Goal: Task Accomplishment & Management: Manage account settings

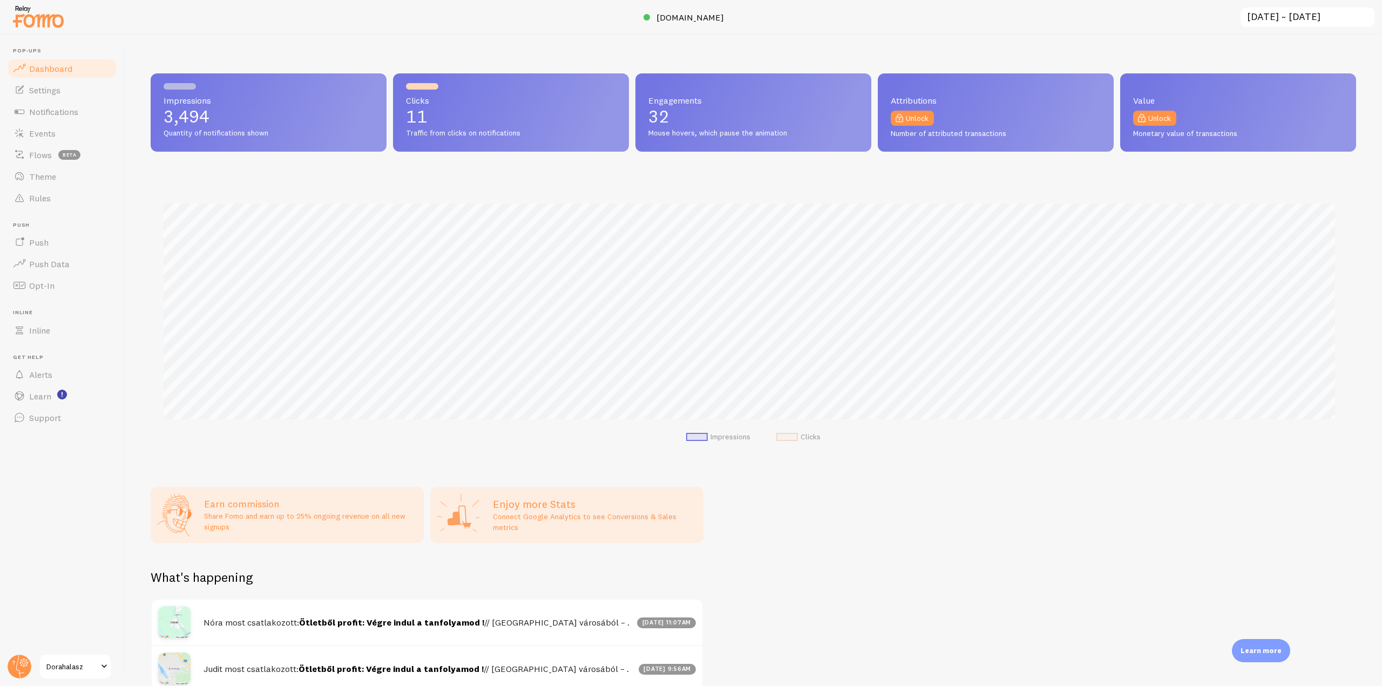
scroll to position [539572, 538658]
click at [55, 16] on img at bounding box center [38, 17] width 54 height 28
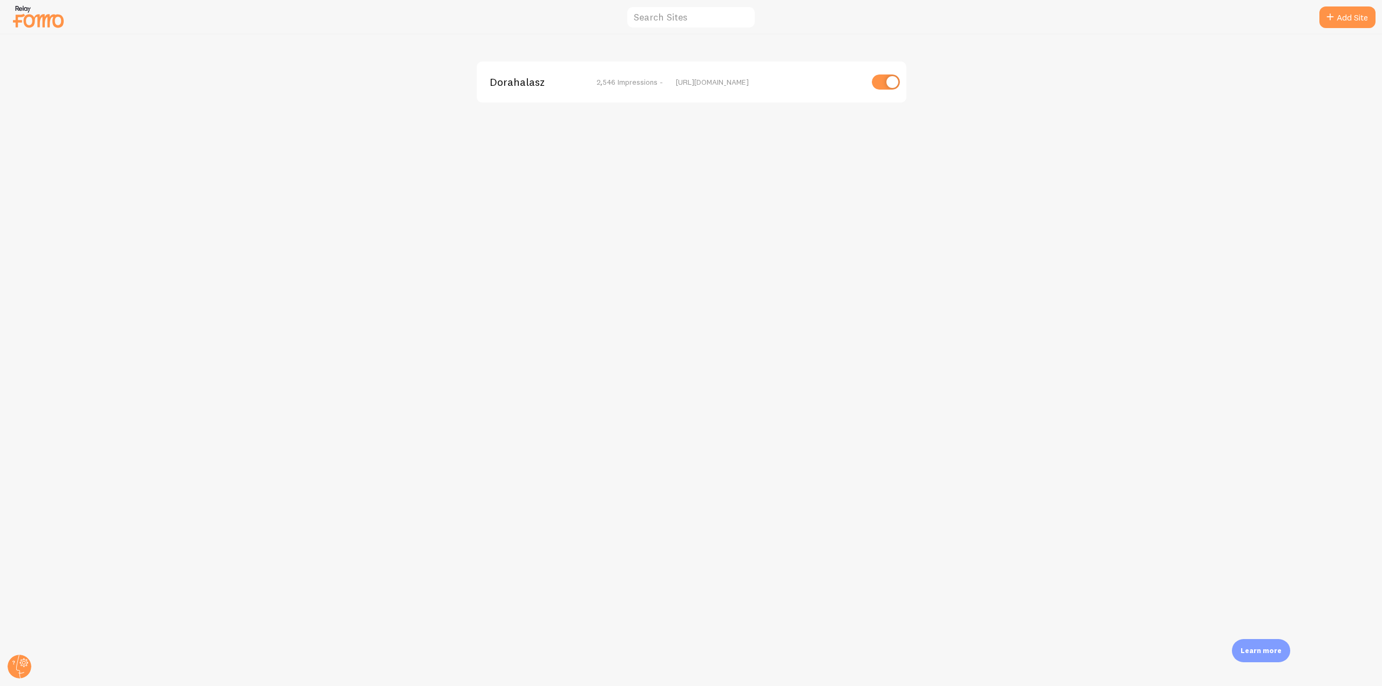
click at [537, 80] on span "Dorahalasz" at bounding box center [533, 82] width 87 height 10
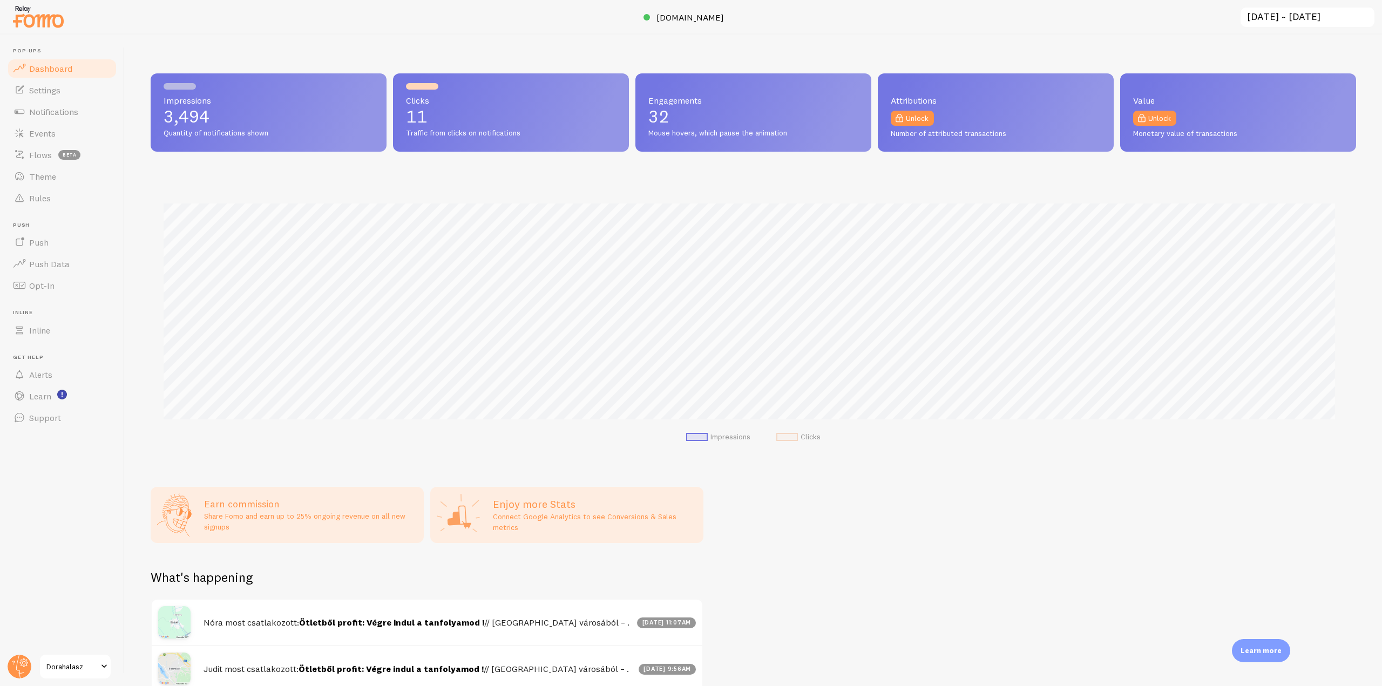
scroll to position [283, 1197]
click at [50, 106] on span "Notifications" at bounding box center [53, 111] width 49 height 11
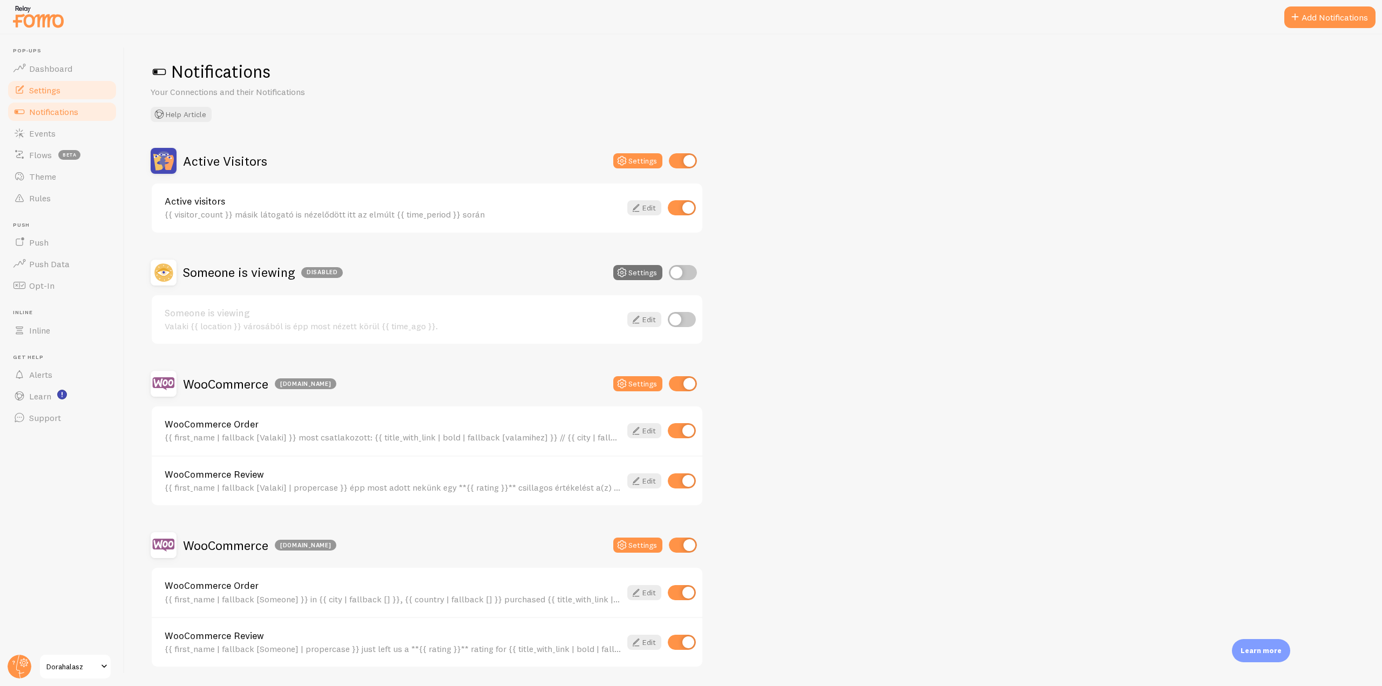
click at [47, 92] on span "Settings" at bounding box center [44, 90] width 31 height 11
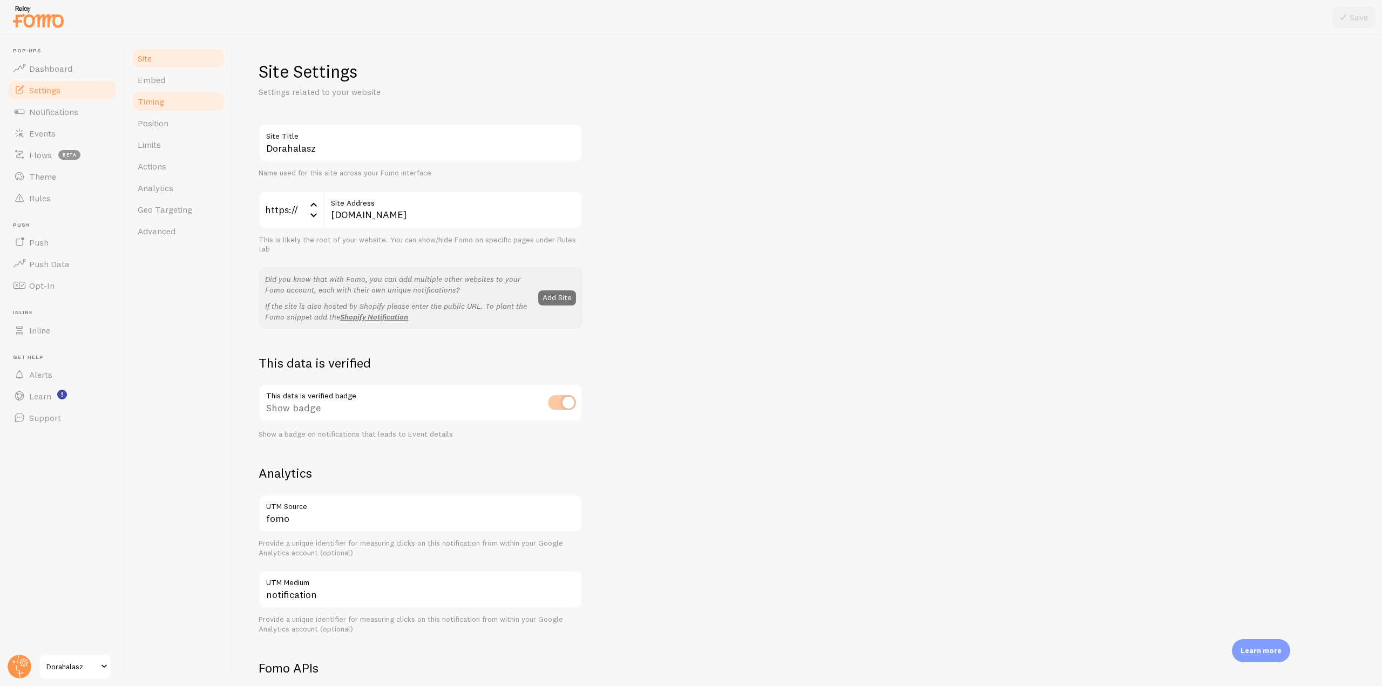
click at [164, 105] on span "Timing" at bounding box center [151, 101] width 26 height 11
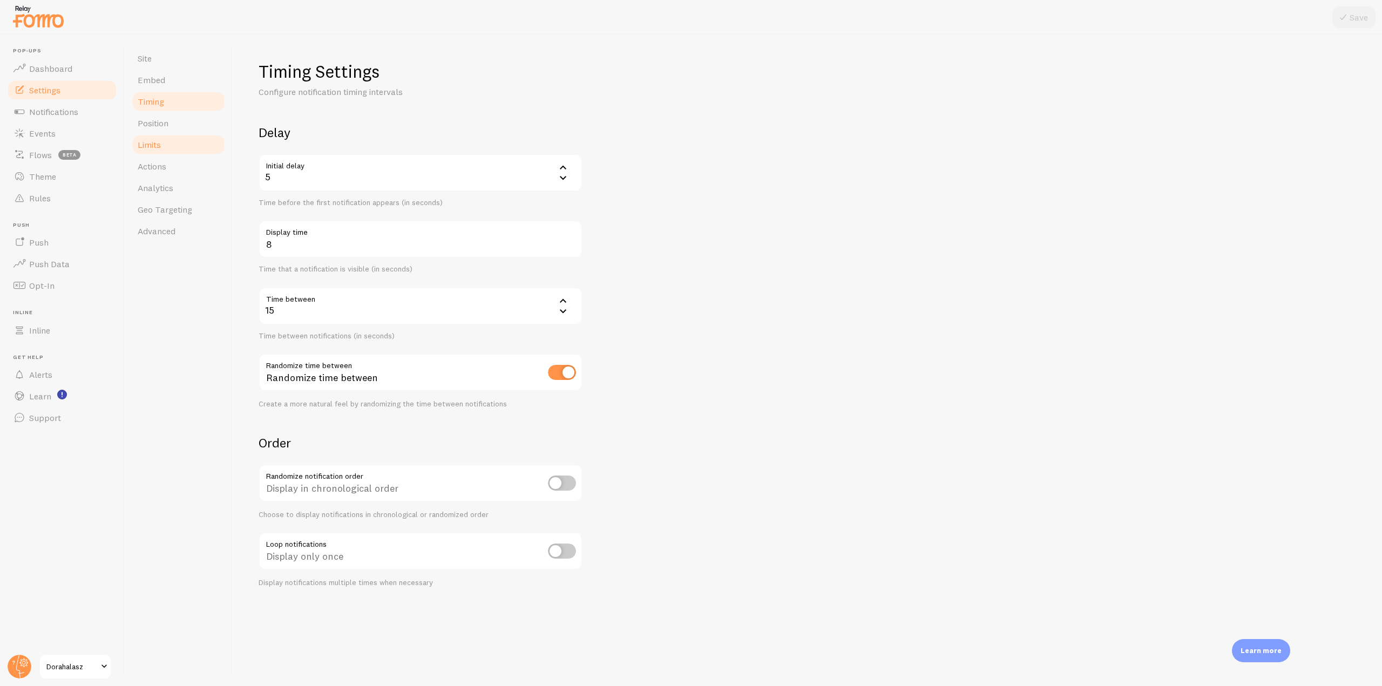
click at [160, 150] on span "Limits" at bounding box center [149, 144] width 23 height 11
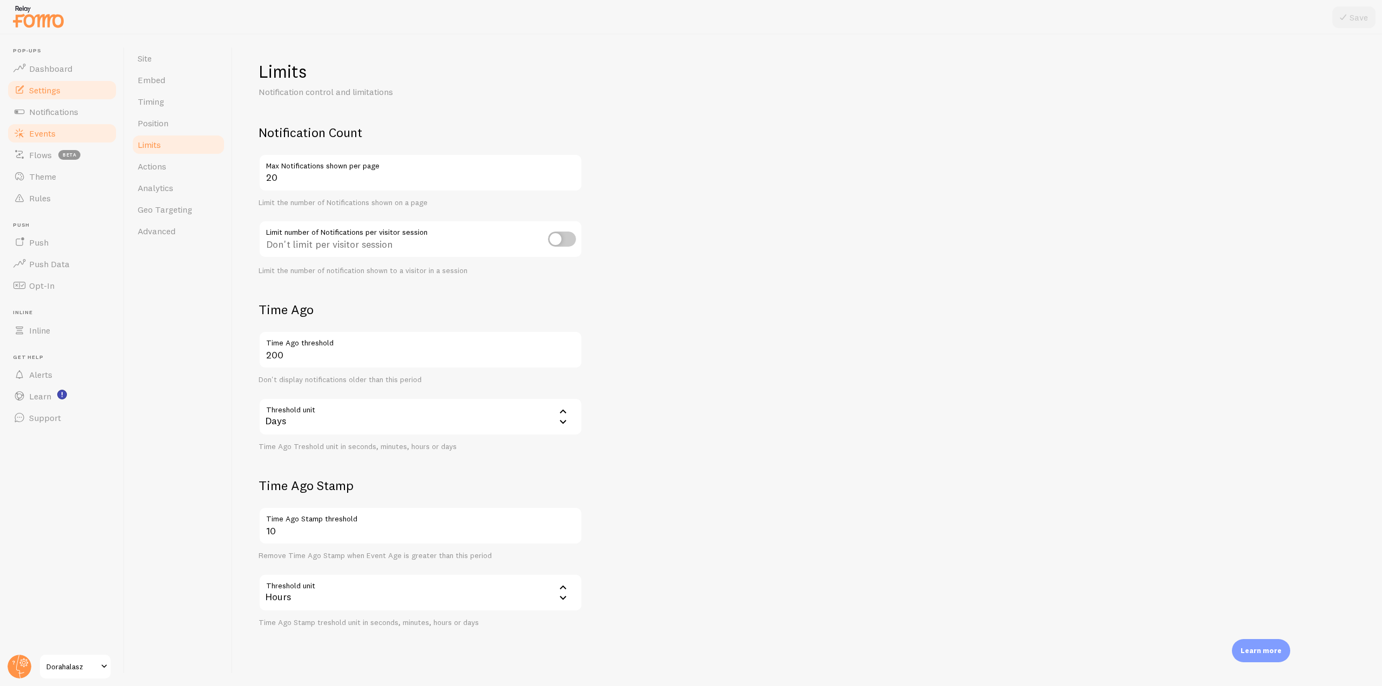
click at [59, 133] on link "Events" at bounding box center [61, 134] width 111 height 22
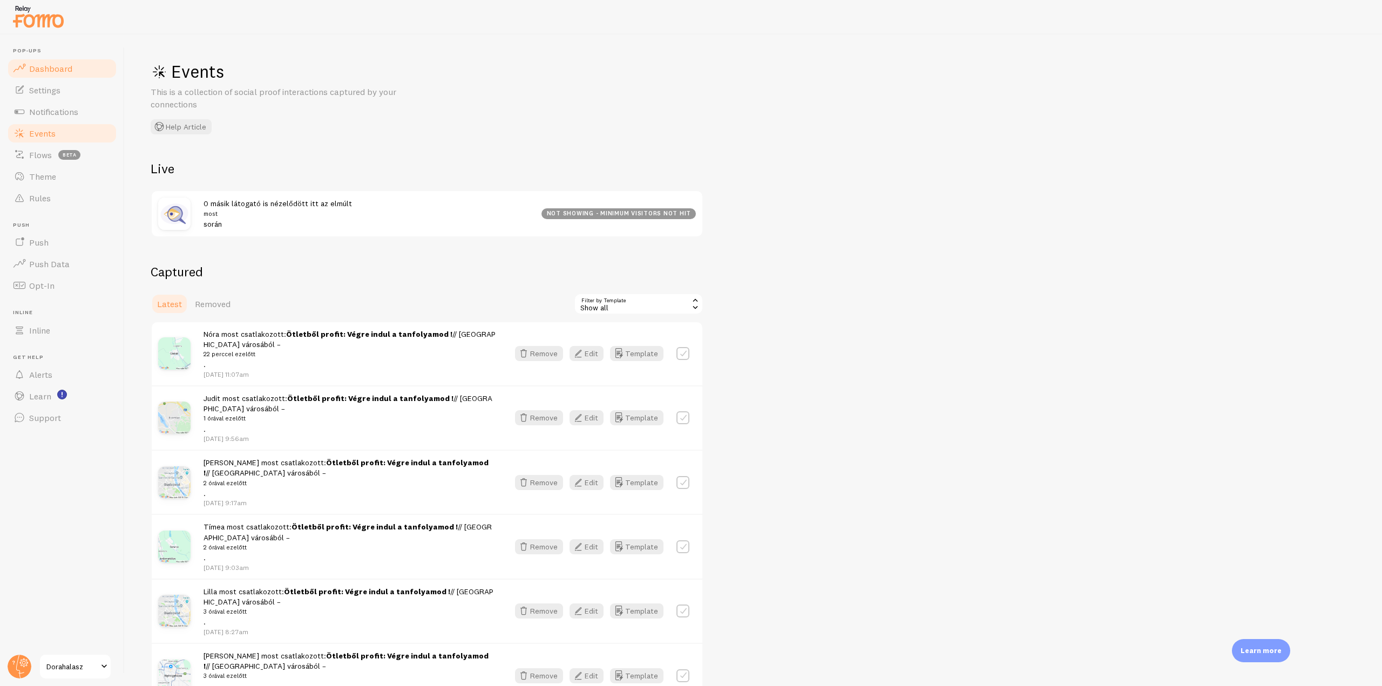
click at [57, 67] on span "Dashboard" at bounding box center [50, 68] width 43 height 11
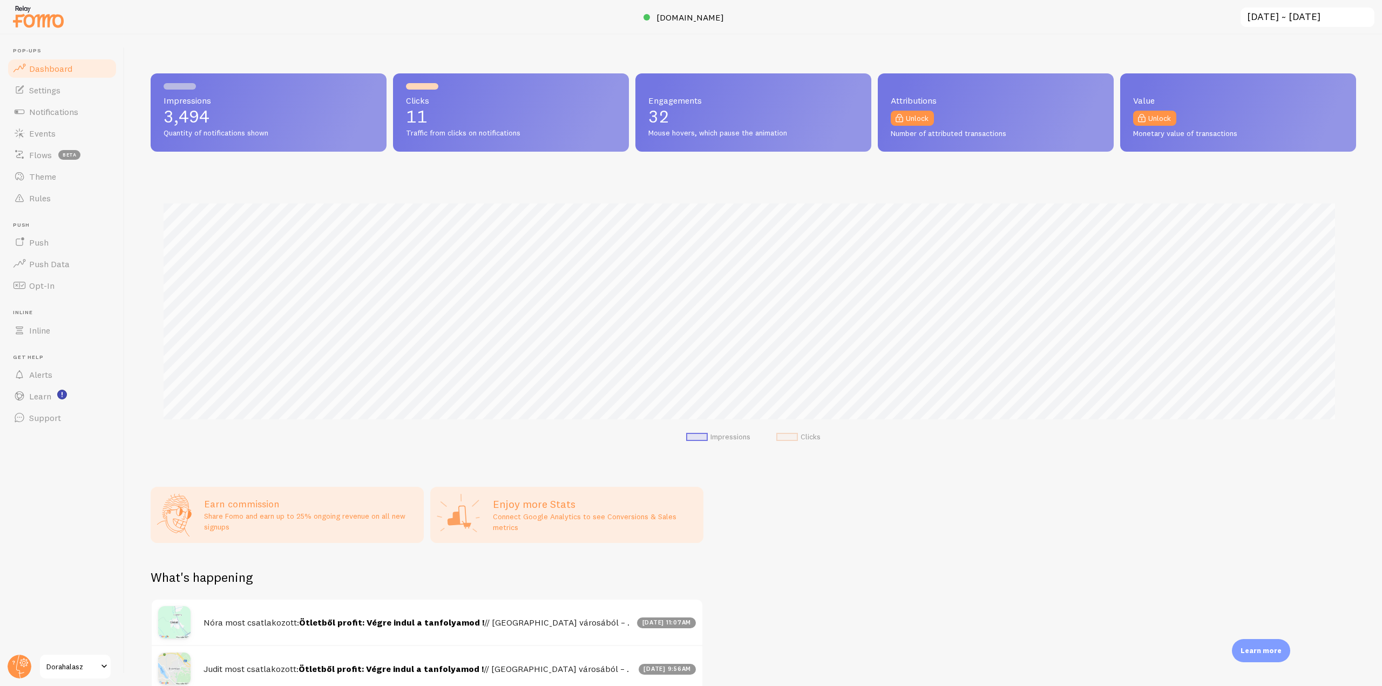
scroll to position [283, 1197]
click at [727, 12] on span at bounding box center [732, 17] width 13 height 13
click at [85, 113] on link "Notifications" at bounding box center [61, 112] width 111 height 22
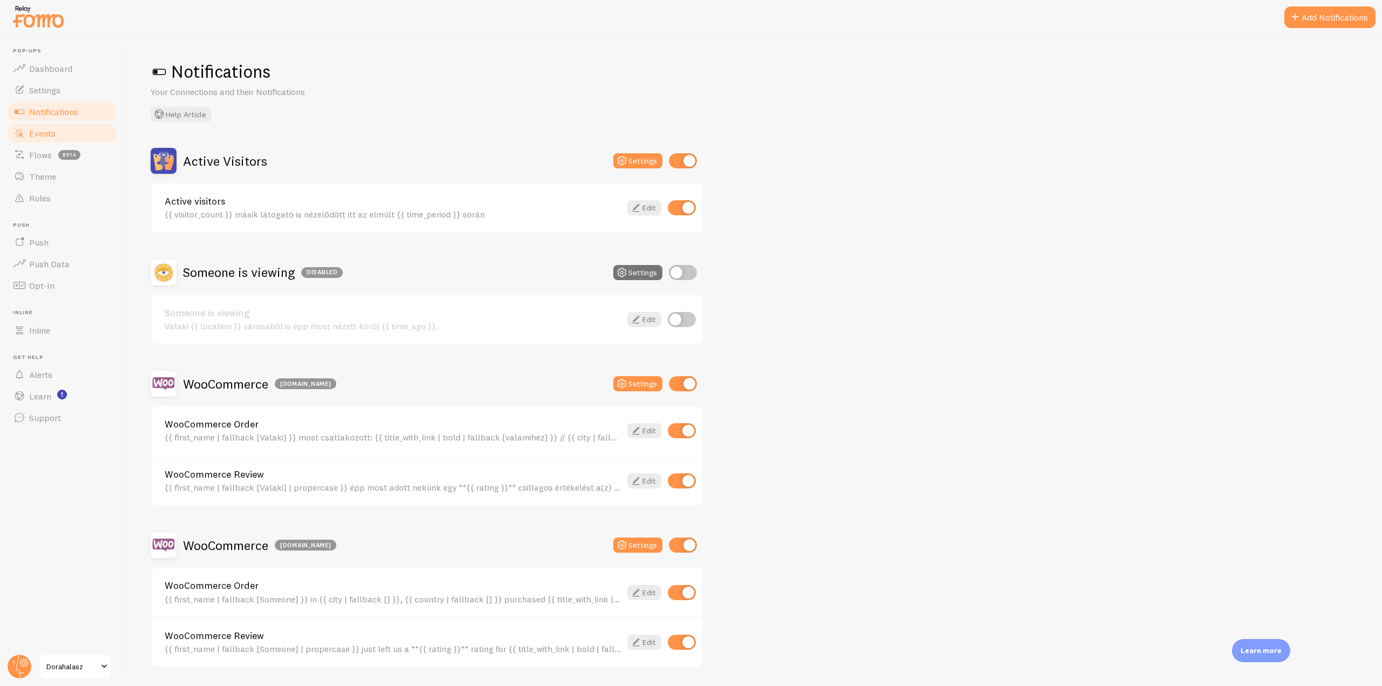
click at [58, 137] on link "Events" at bounding box center [61, 134] width 111 height 22
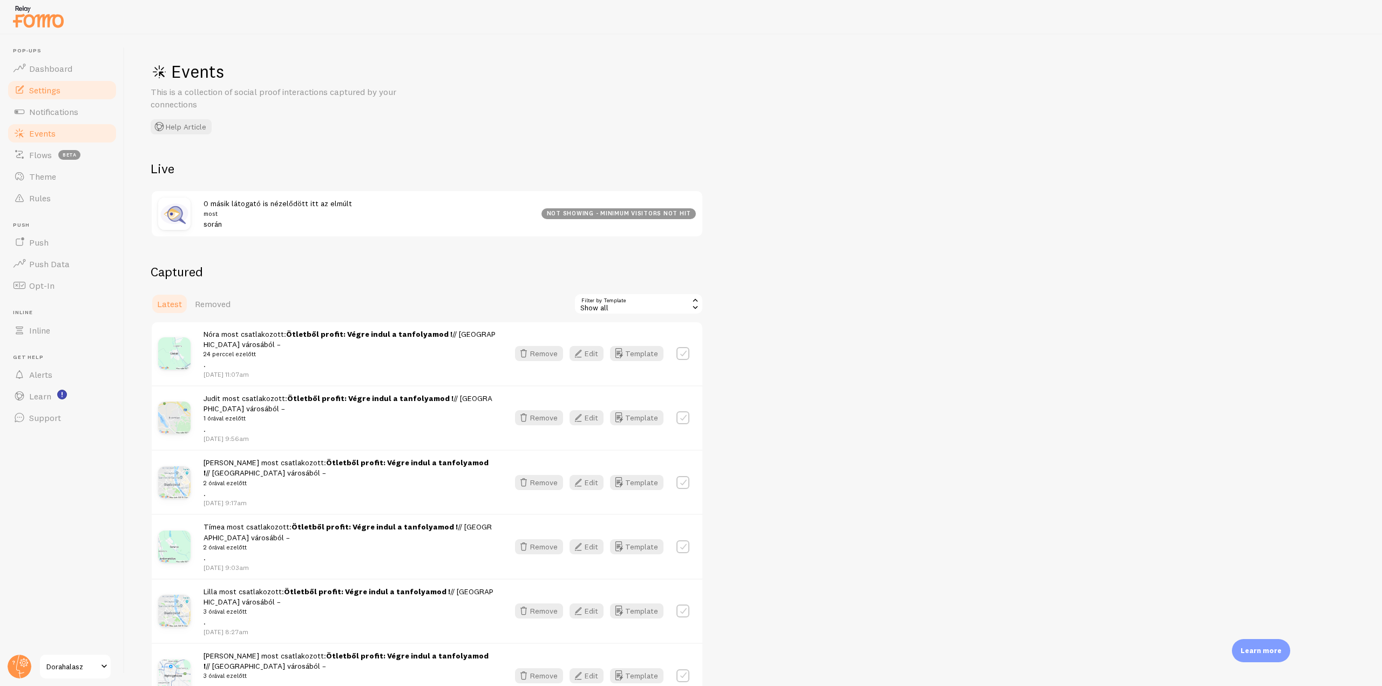
click at [57, 96] on link "Settings" at bounding box center [61, 90] width 111 height 22
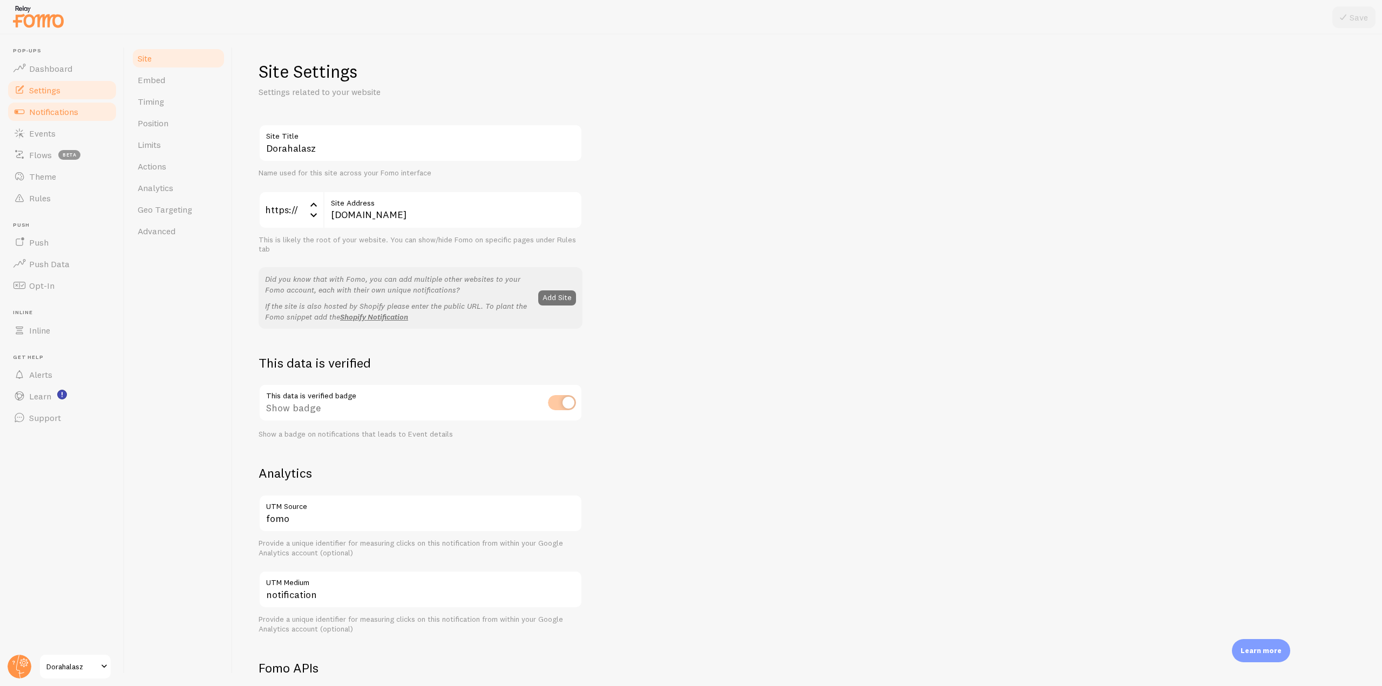
click at [90, 112] on link "Notifications" at bounding box center [61, 112] width 111 height 22
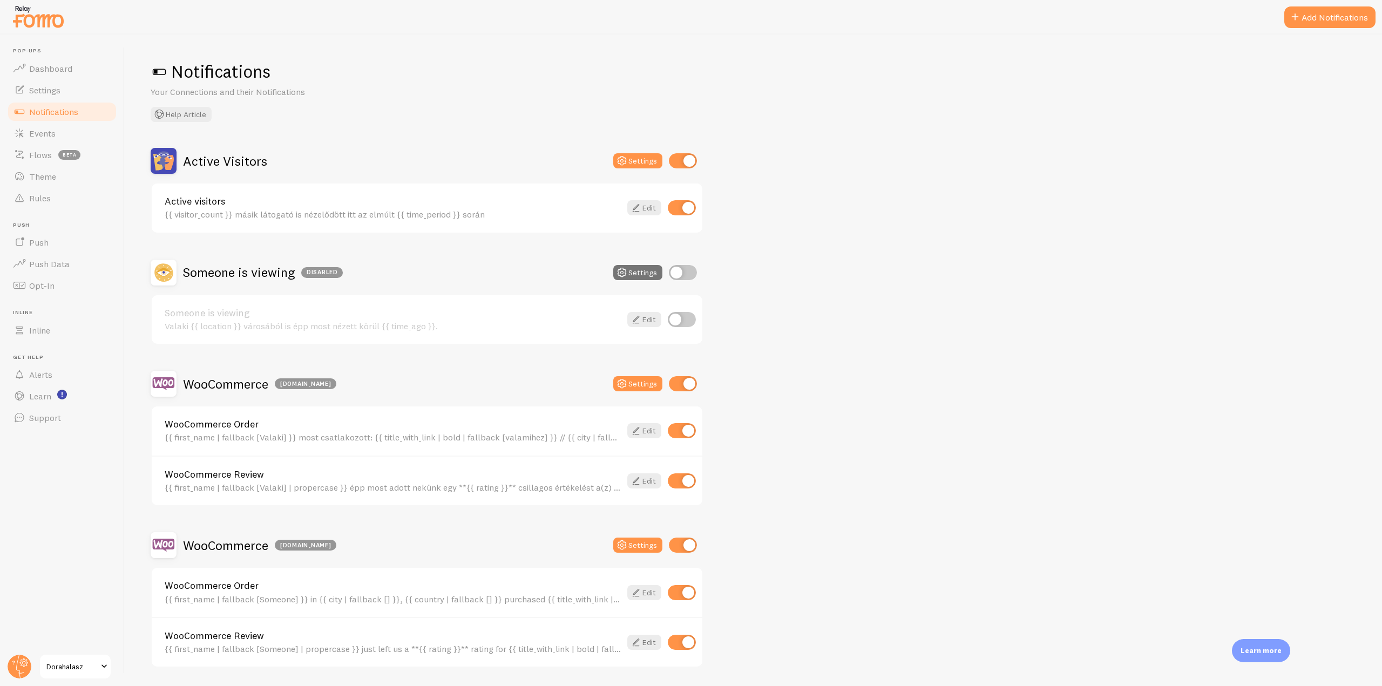
scroll to position [33, 0]
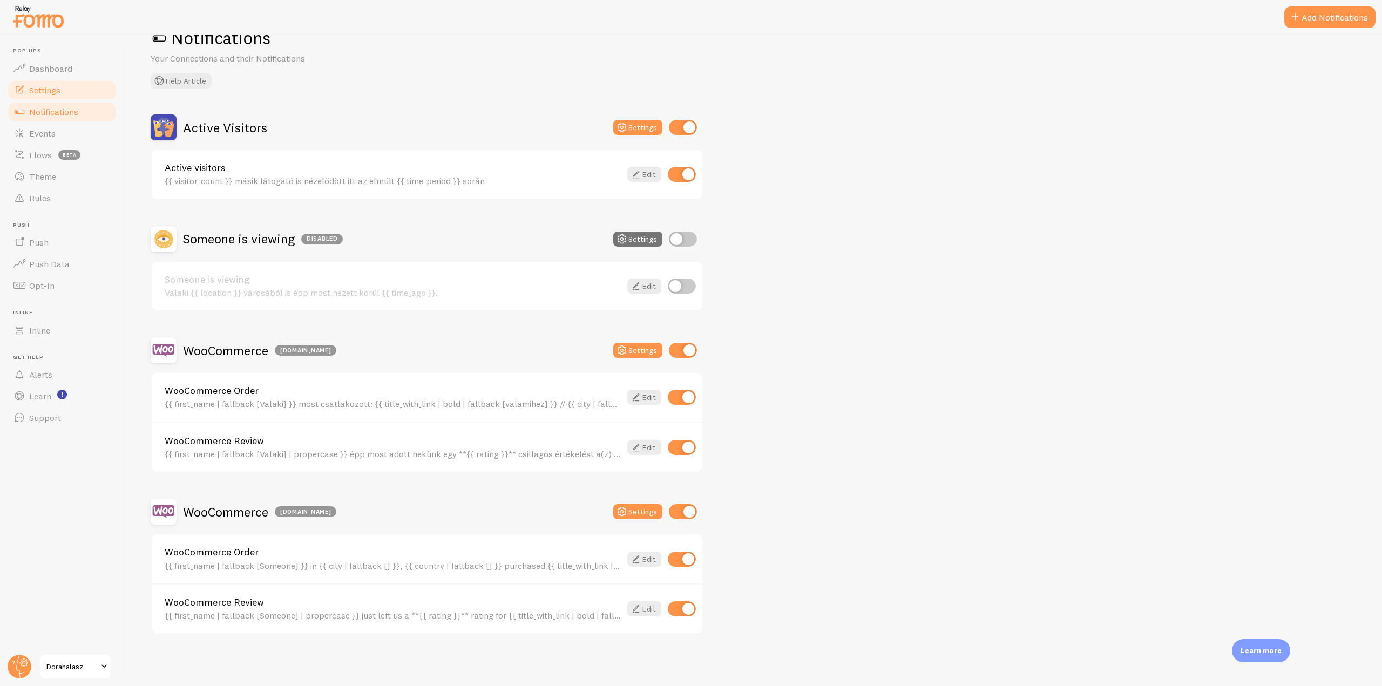
click at [62, 80] on link "Settings" at bounding box center [61, 90] width 111 height 22
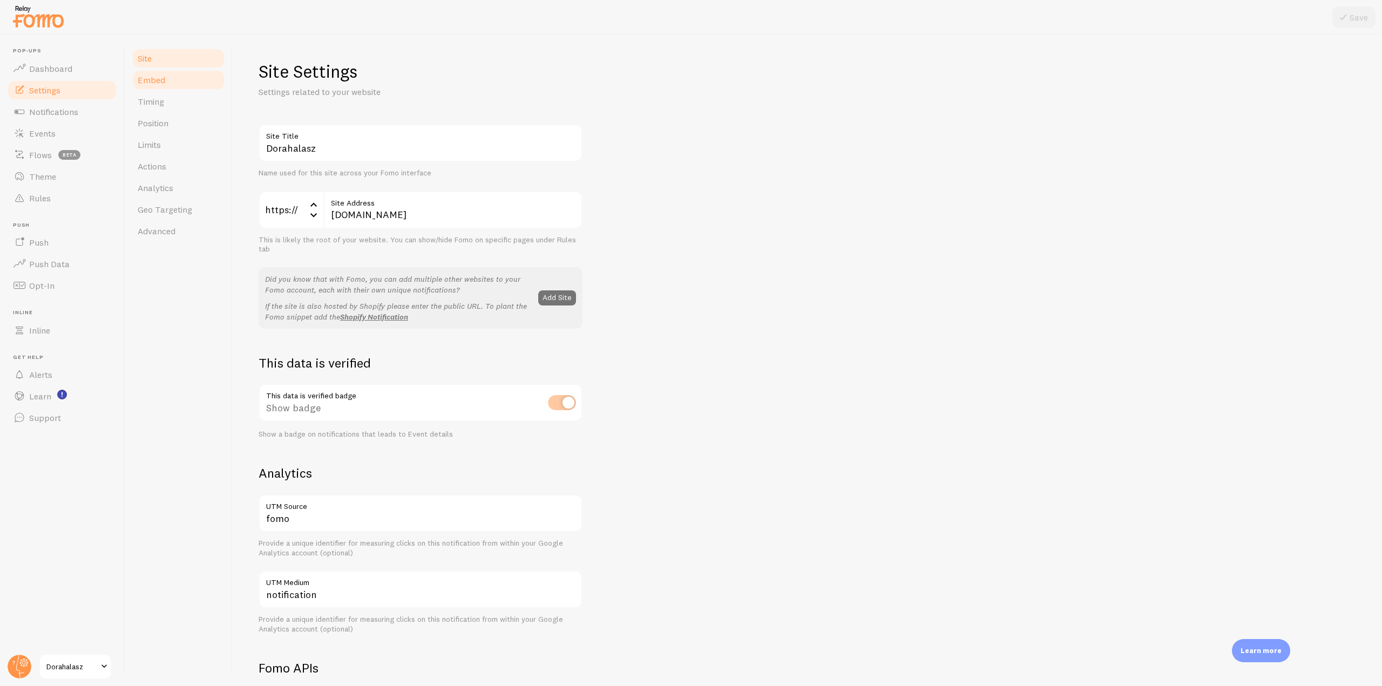
click at [164, 89] on link "Embed" at bounding box center [178, 80] width 94 height 22
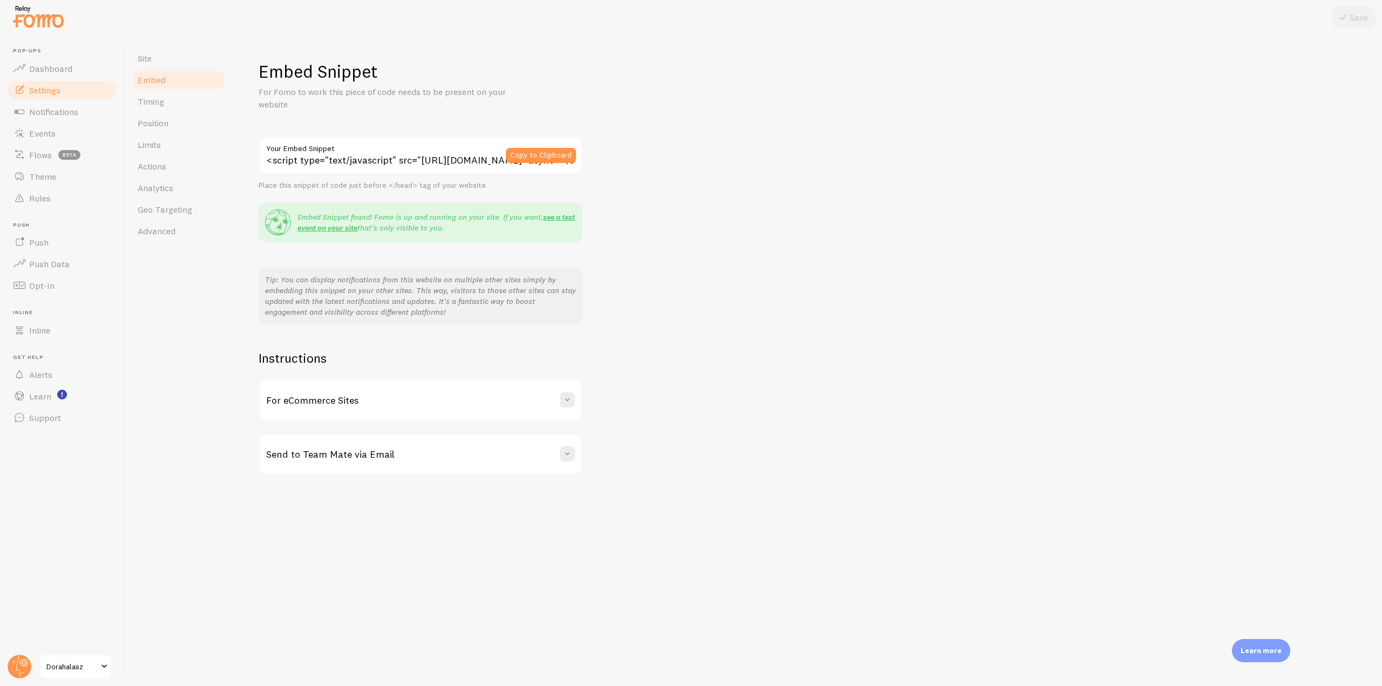
click at [49, 22] on img at bounding box center [38, 17] width 54 height 28
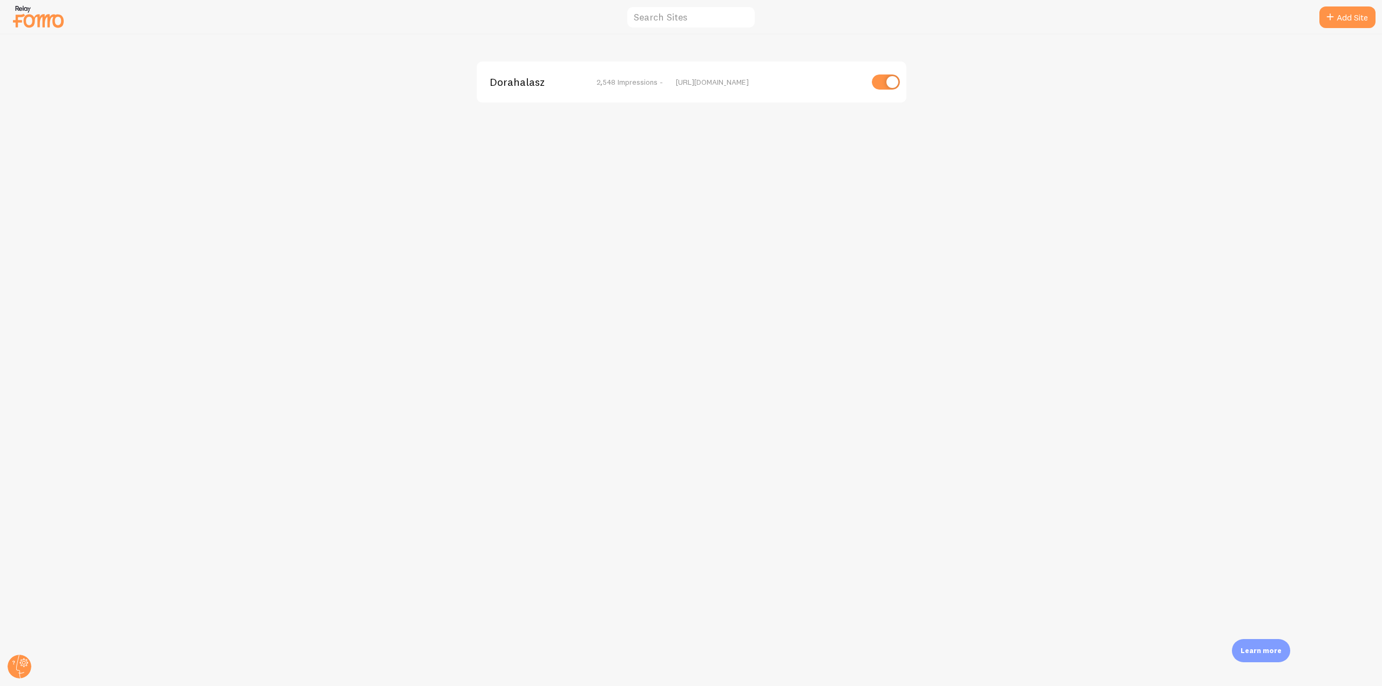
click at [531, 86] on span "Dorahalasz" at bounding box center [533, 82] width 87 height 10
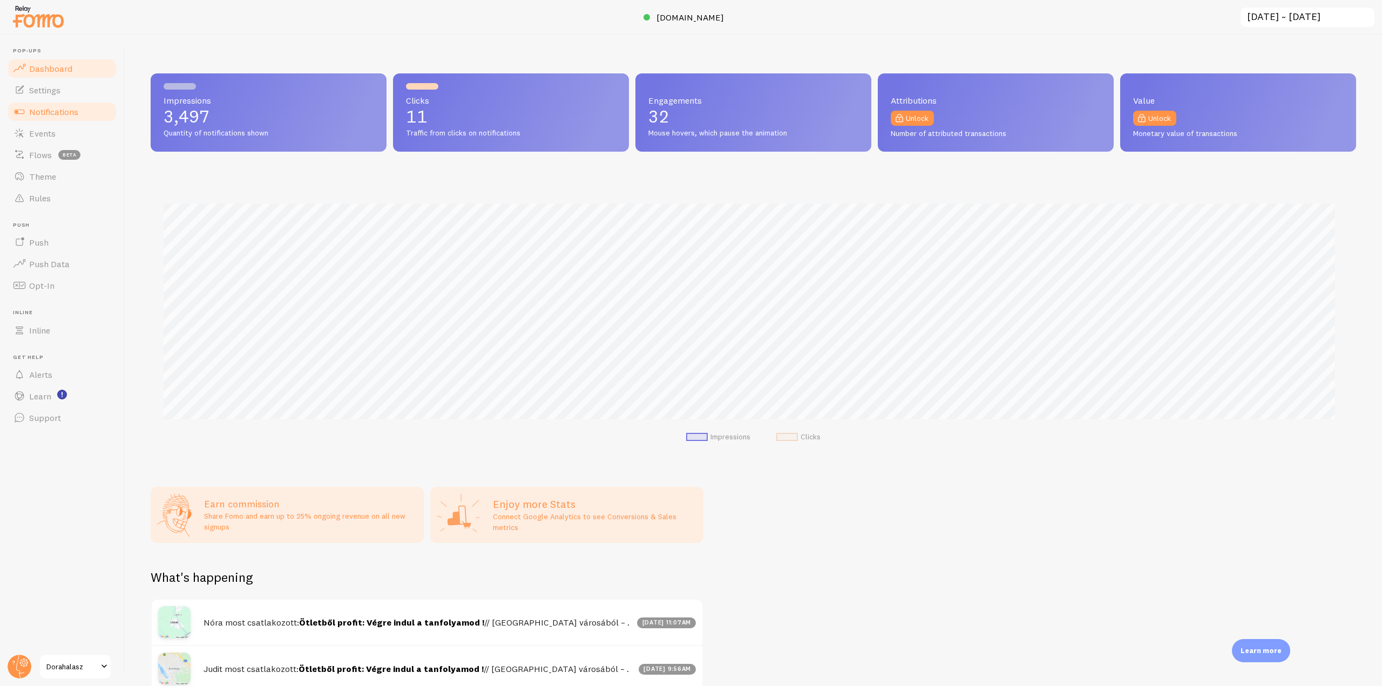
scroll to position [283, 1197]
click at [63, 120] on link "Notifications" at bounding box center [61, 112] width 111 height 22
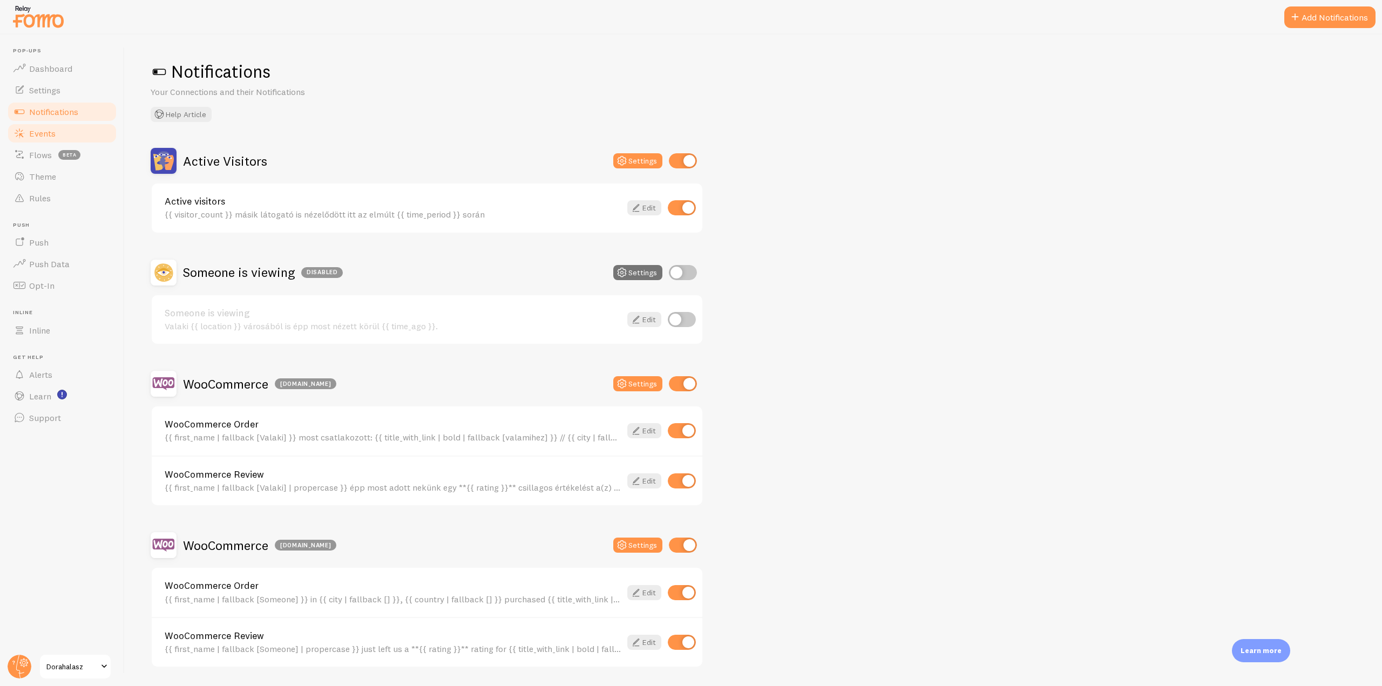
click at [55, 132] on span "Events" at bounding box center [42, 133] width 26 height 11
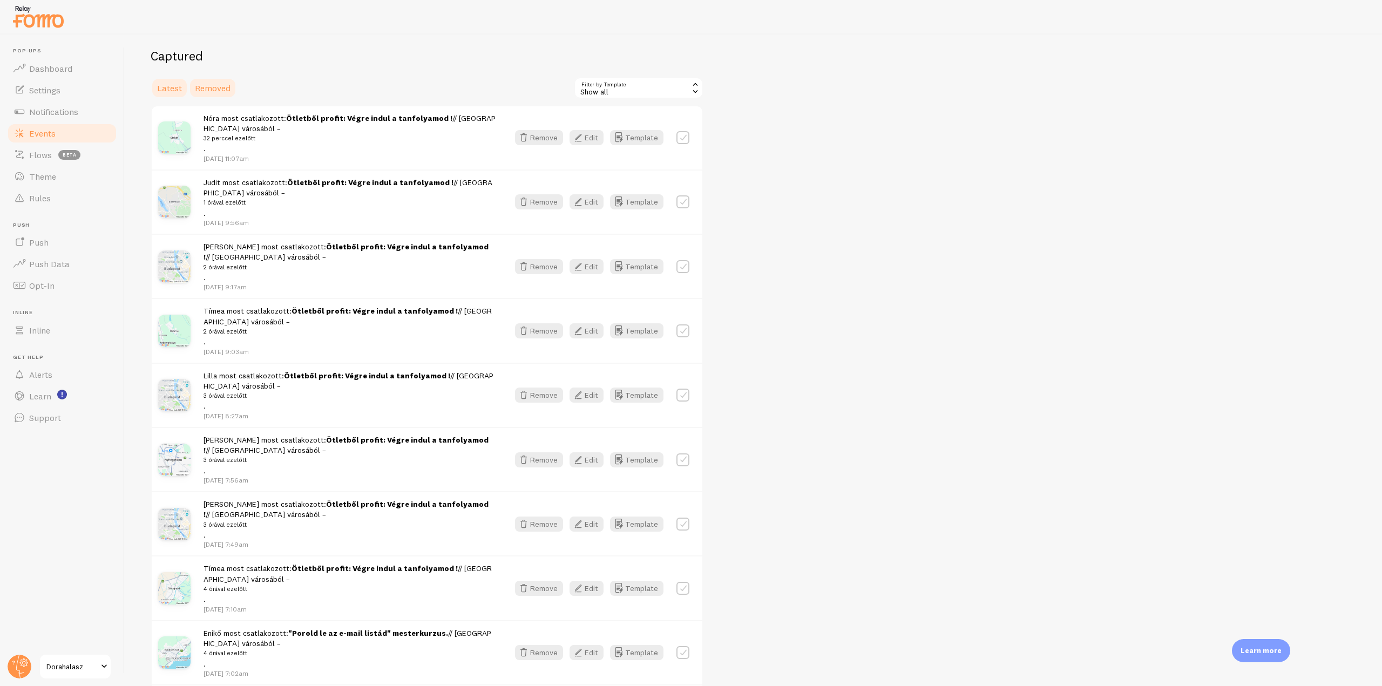
scroll to position [270, 0]
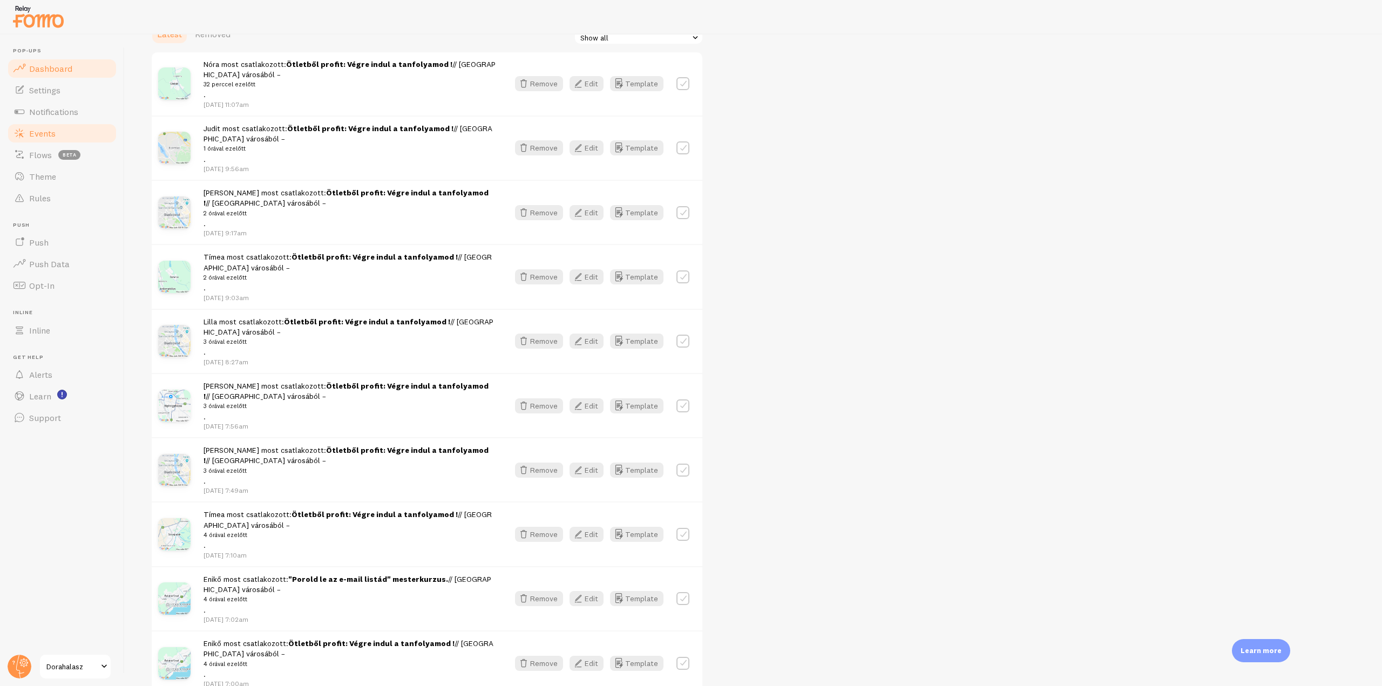
click at [82, 75] on link "Dashboard" at bounding box center [61, 69] width 111 height 22
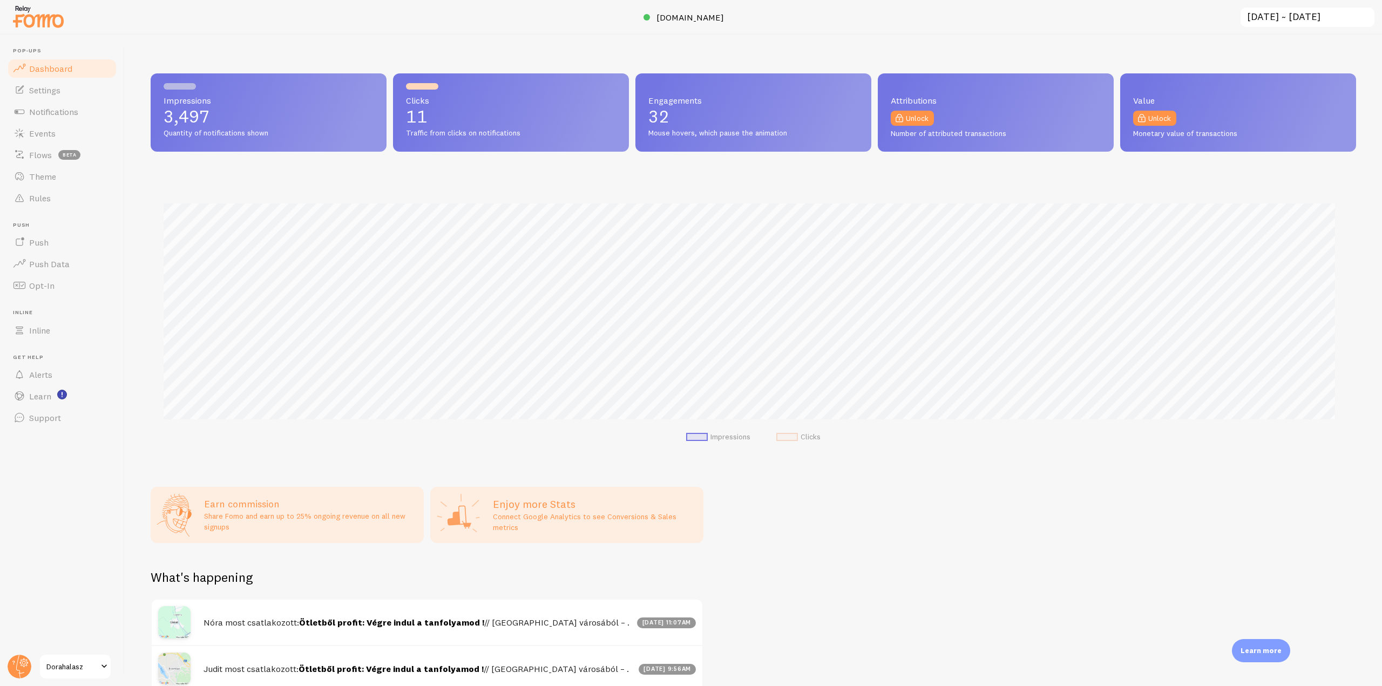
scroll to position [283, 1197]
